Goal: Transaction & Acquisition: Purchase product/service

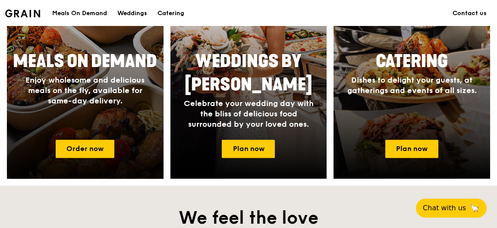
scroll to position [432, 0]
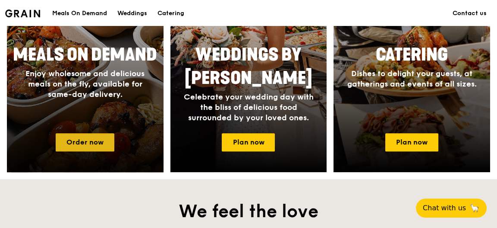
click at [94, 138] on link "Order now" at bounding box center [85, 142] width 59 height 18
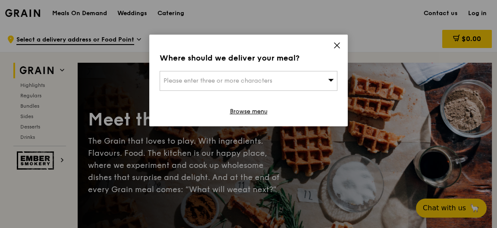
click at [263, 81] on span "Please enter three or more characters" at bounding box center [218, 80] width 109 height 7
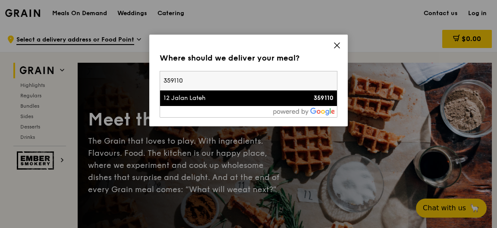
type input "359110"
click at [230, 95] on div "12 Jalan Lateh" at bounding box center [228, 98] width 128 height 9
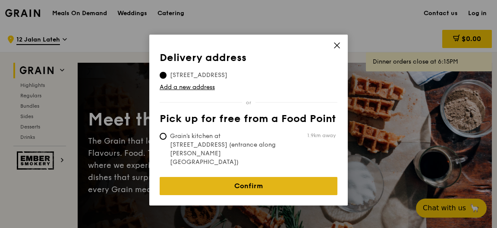
click at [294, 177] on link "Confirm" at bounding box center [249, 186] width 178 height 18
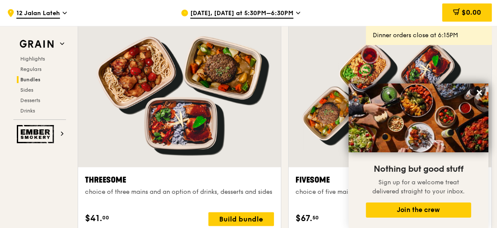
scroll to position [1555, 0]
